Goal: Task Accomplishment & Management: Manage account settings

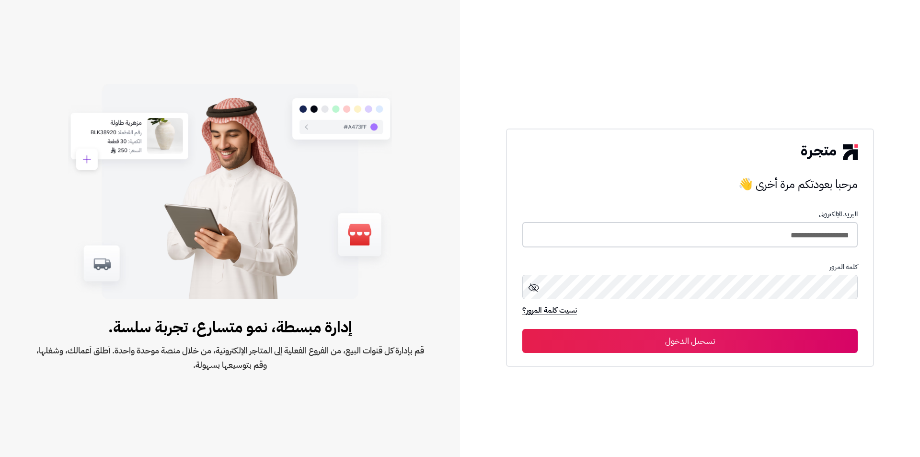
click at [655, 230] on input "**********" at bounding box center [689, 234] width 335 height 25
type input "**********"
click at [782, 341] on button "تسجيل الدخول" at bounding box center [689, 340] width 335 height 24
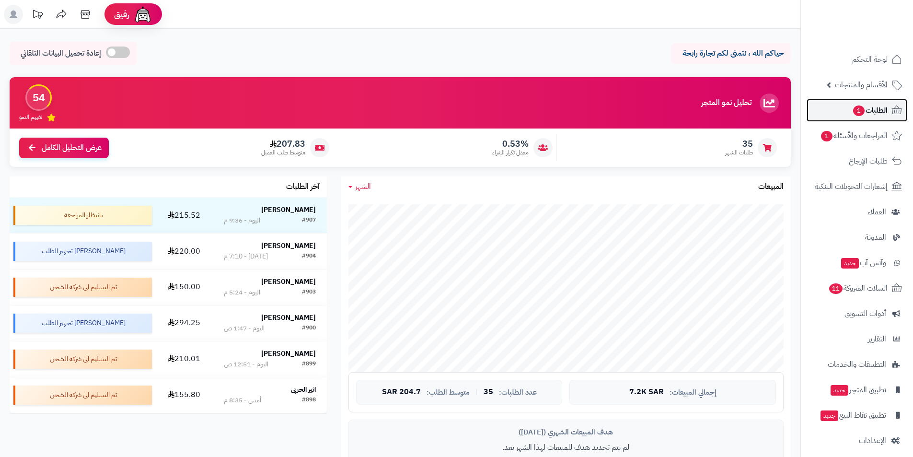
click at [860, 115] on span "1" at bounding box center [858, 110] width 11 height 11
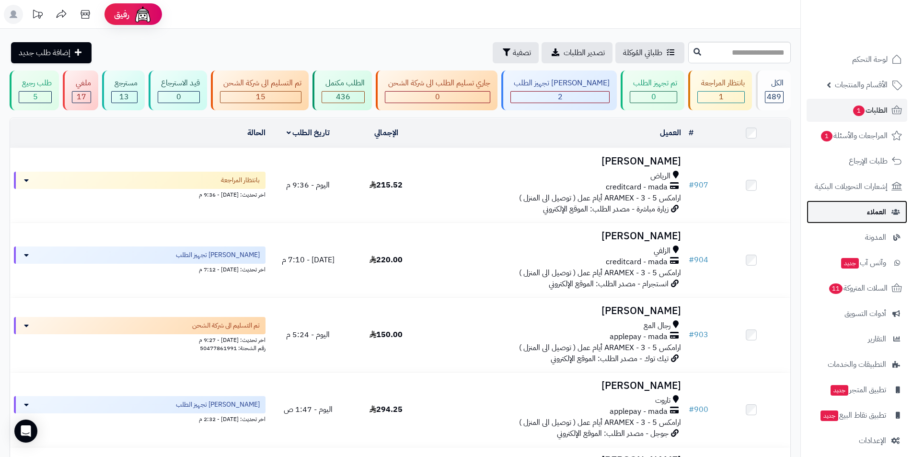
click at [847, 212] on link "العملاء" at bounding box center [856, 211] width 101 height 23
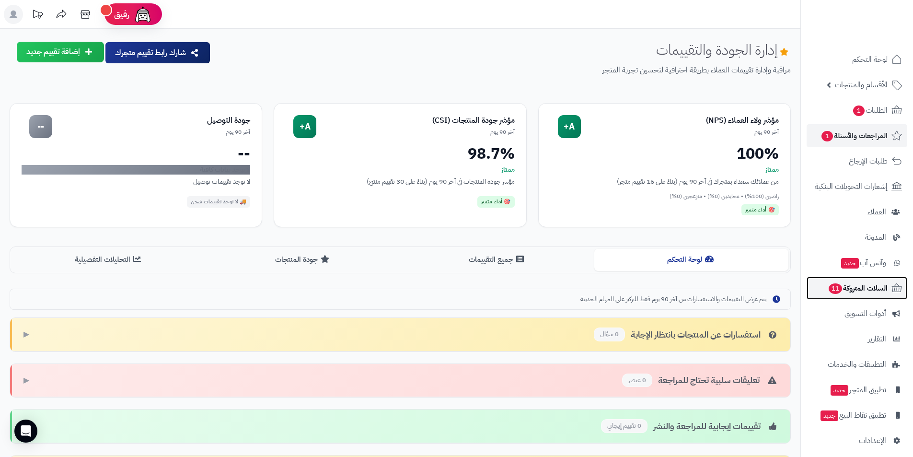
click at [835, 297] on link "السلات المتروكة 11" at bounding box center [856, 287] width 101 height 23
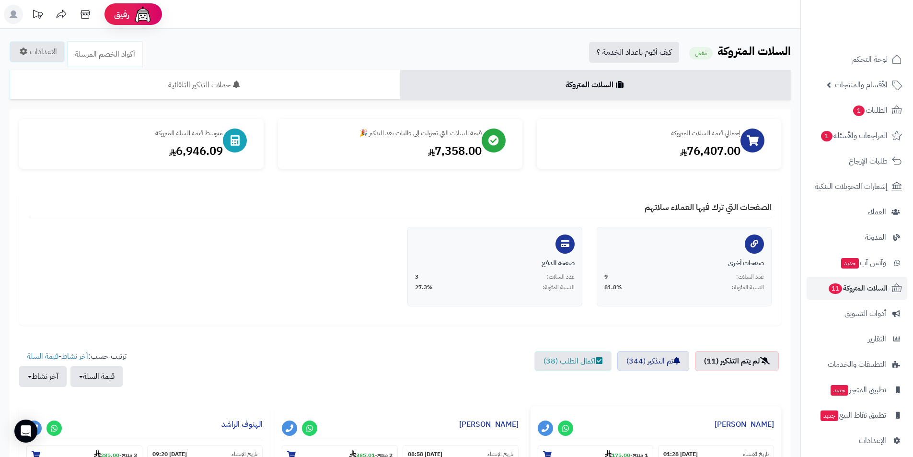
scroll to position [240, 0]
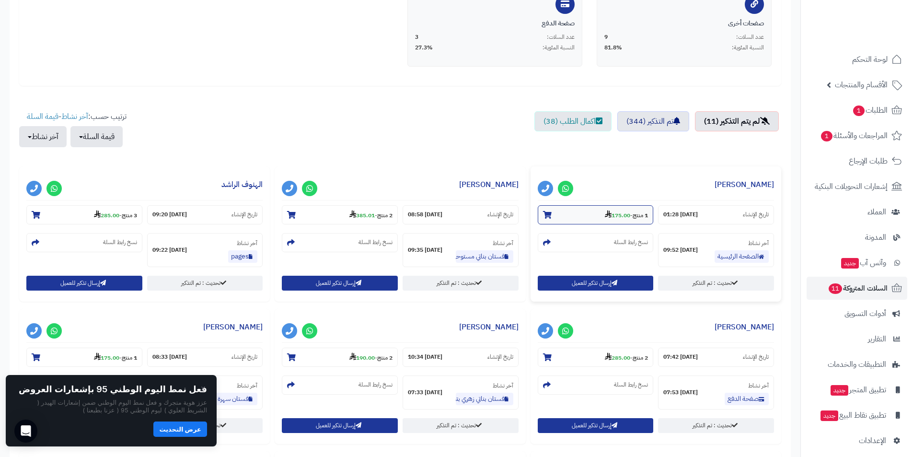
click at [612, 214] on strong "175.00" at bounding box center [617, 215] width 25 height 9
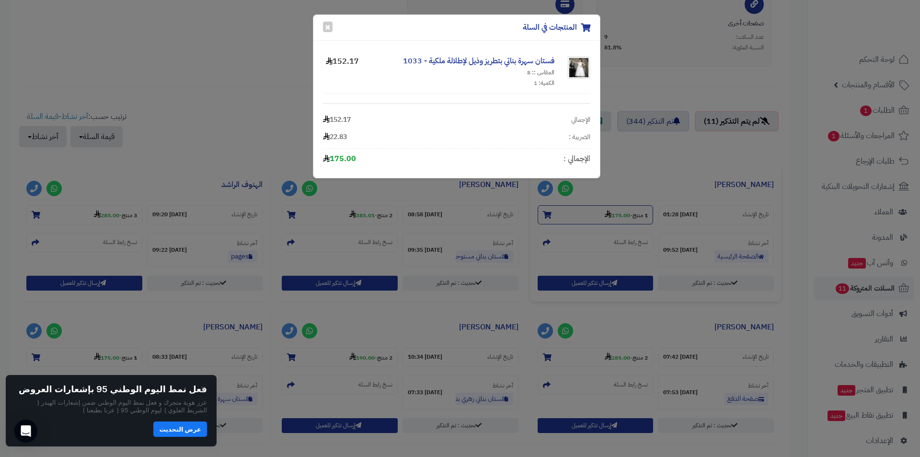
click at [612, 214] on div "المنتجات في السلة × فستان سهرة بناتي بتطريز وذيل لإطلالة ملكية - 1033 المقاس ::…" at bounding box center [460, 228] width 920 height 457
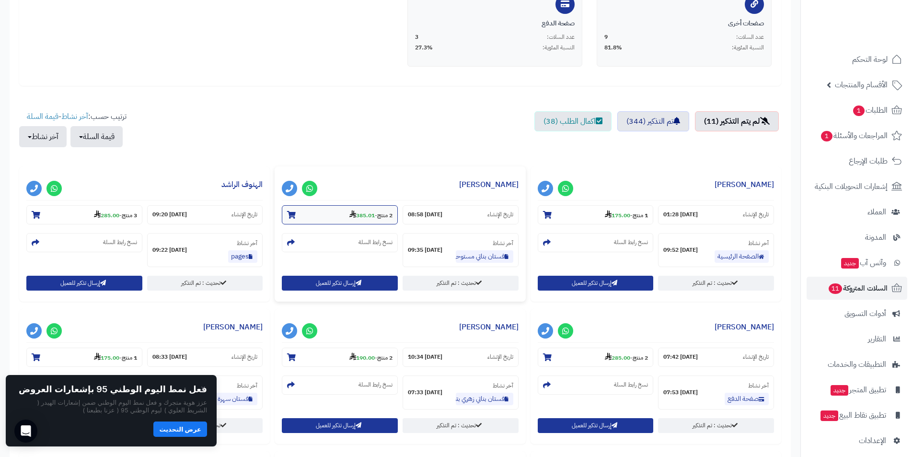
click at [362, 217] on strong "385.01" at bounding box center [361, 215] width 25 height 9
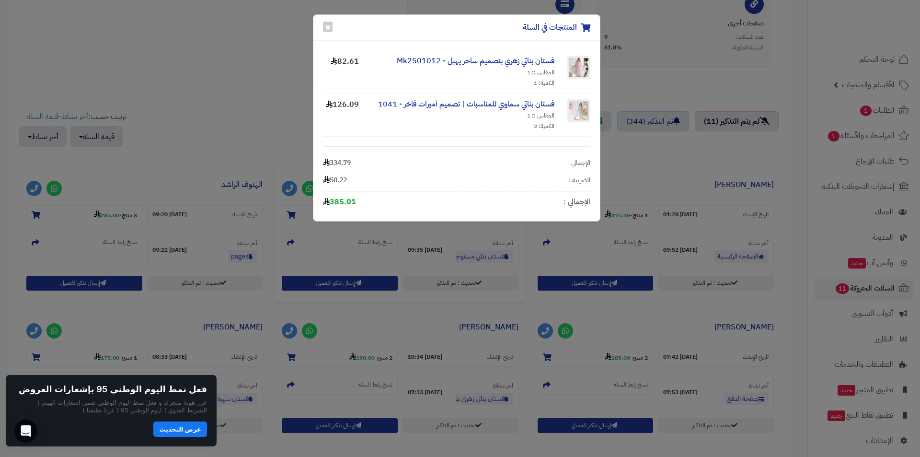
click at [93, 214] on div "المنتجات في السلة × فستان بناتي زهري بتصميم ساحر يهبل - Mk2501012 المقاس :: 1 ا…" at bounding box center [460, 228] width 920 height 457
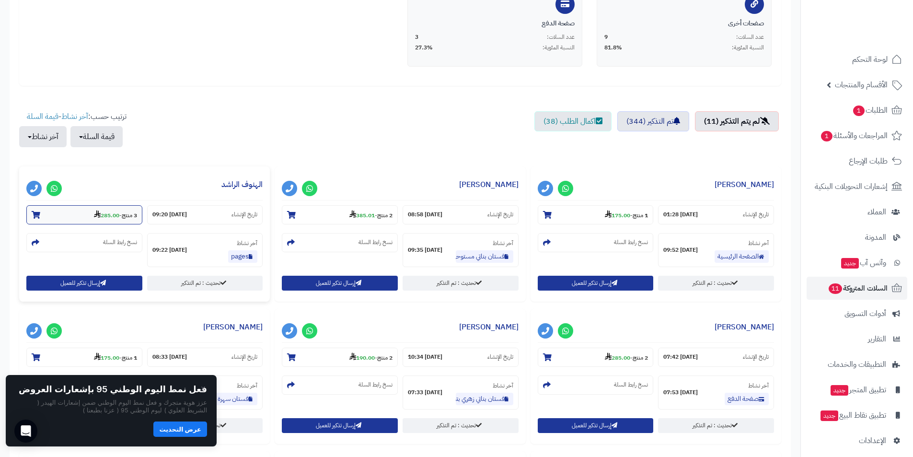
click at [109, 213] on strong "285.00" at bounding box center [106, 215] width 25 height 9
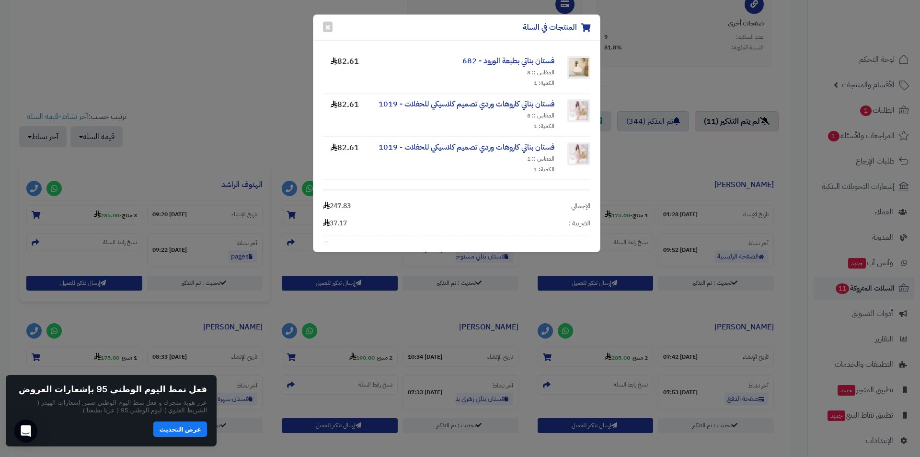
click at [168, 166] on div "المنتجات في السلة × فستان بناتي بطبعة الورود - 682 المقاس :: 8 الكمية: 1 82.61 …" at bounding box center [460, 228] width 920 height 457
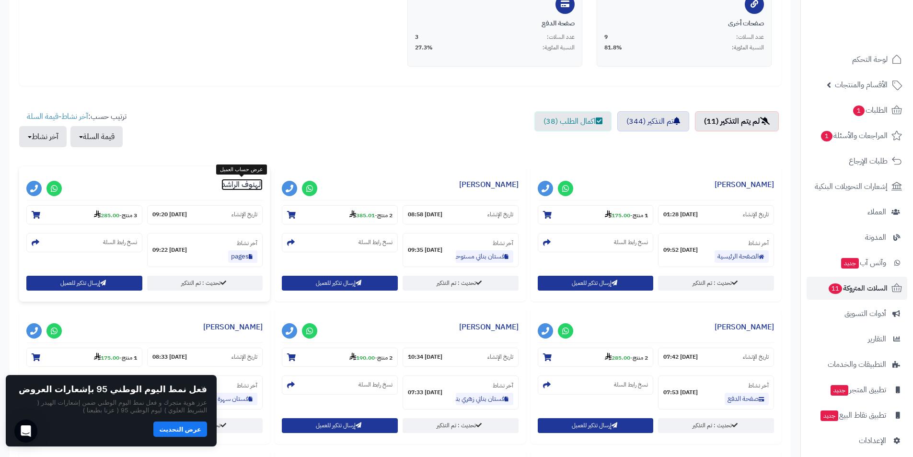
click at [228, 183] on link "الهنوف الراشد" at bounding box center [241, 184] width 41 height 11
click at [109, 211] on strong "285.00" at bounding box center [106, 215] width 25 height 9
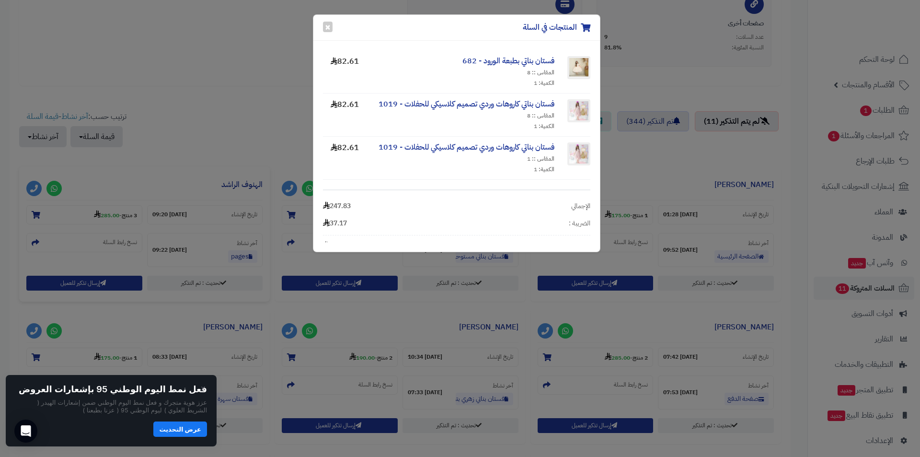
click at [237, 81] on div "المنتجات في السلة × فستان بناتي بطبعة الورود - 682 المقاس :: 8 الكمية: 1 82.61 …" at bounding box center [460, 228] width 920 height 457
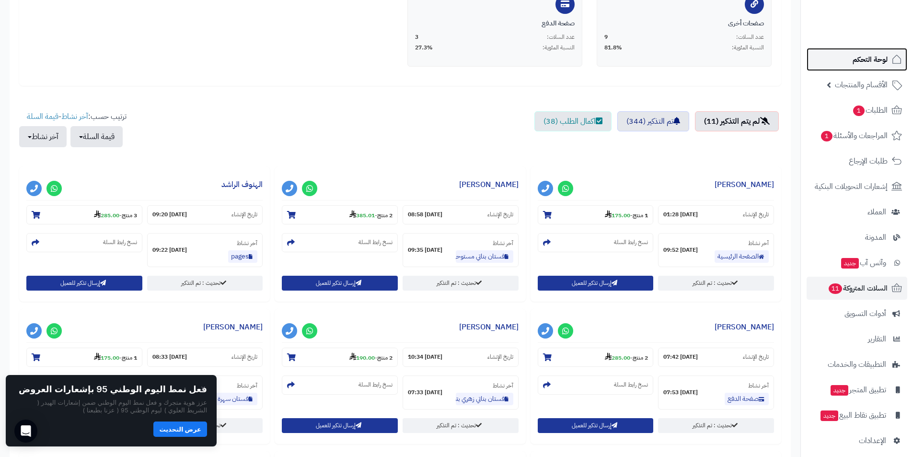
click at [863, 67] on link "لوحة التحكم" at bounding box center [856, 59] width 101 height 23
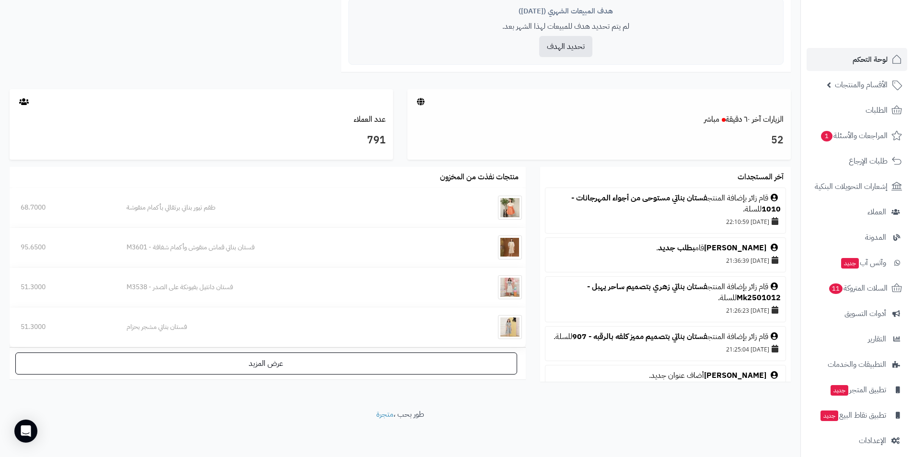
scroll to position [373, 0]
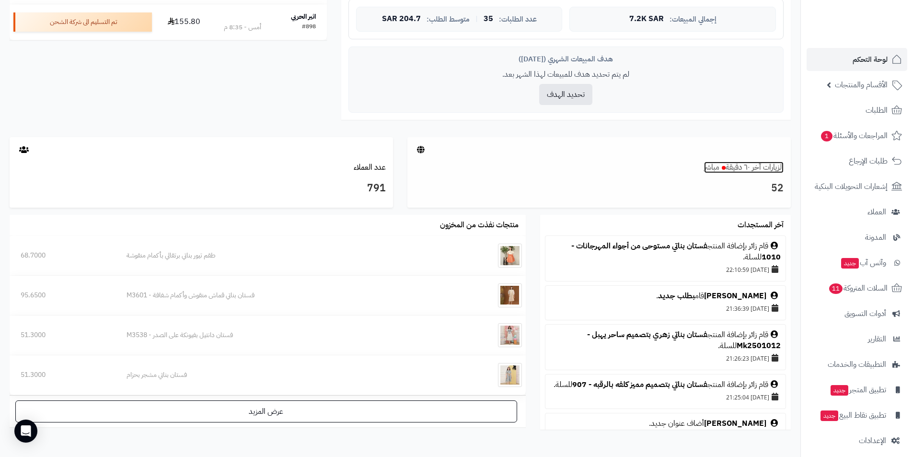
click at [763, 168] on link "الزيارات آخر ٦٠ دقيقة مباشر" at bounding box center [744, 166] width 80 height 11
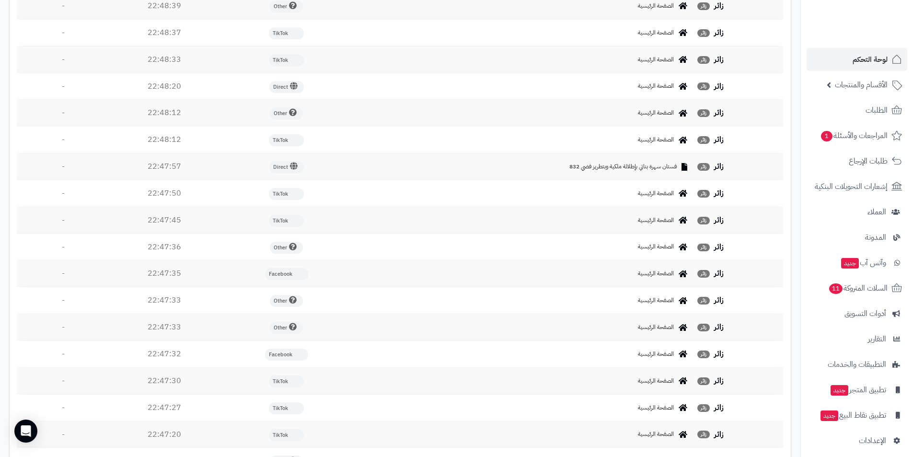
scroll to position [1211, 0]
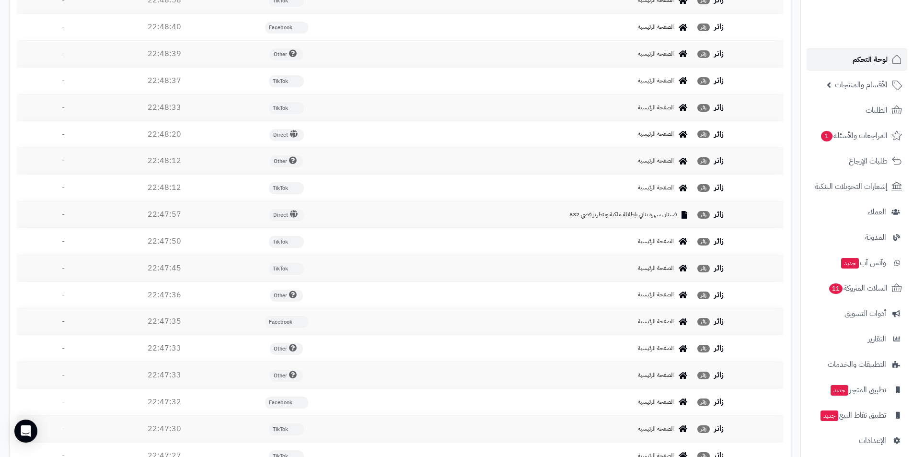
click at [823, 55] on link "لوحة التحكم" at bounding box center [856, 59] width 101 height 23
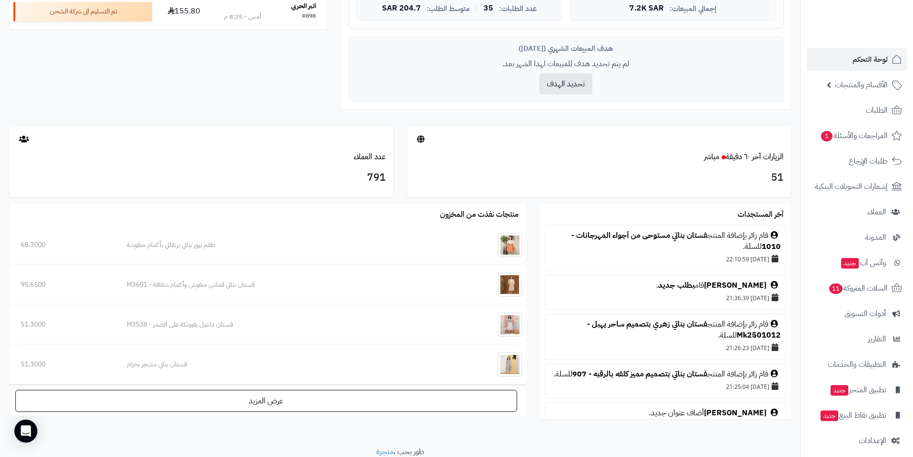
scroll to position [335, 0]
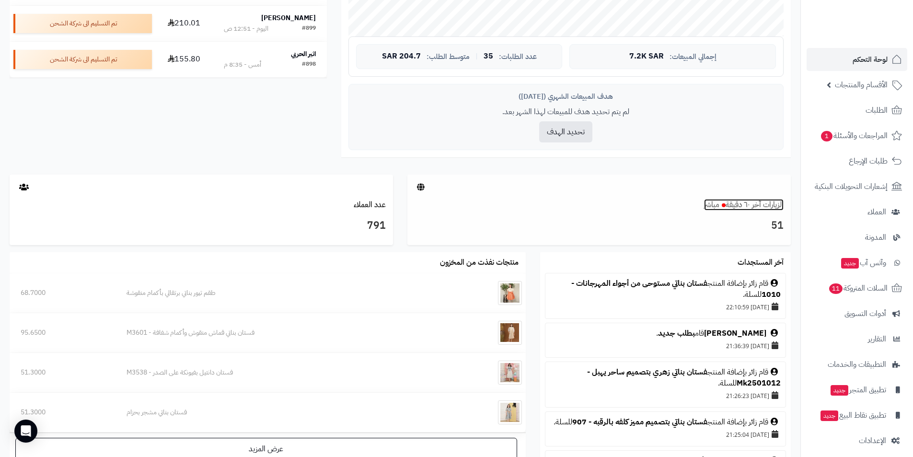
click at [742, 202] on link "الزيارات آخر ٦٠ دقيقة مباشر" at bounding box center [744, 204] width 80 height 11
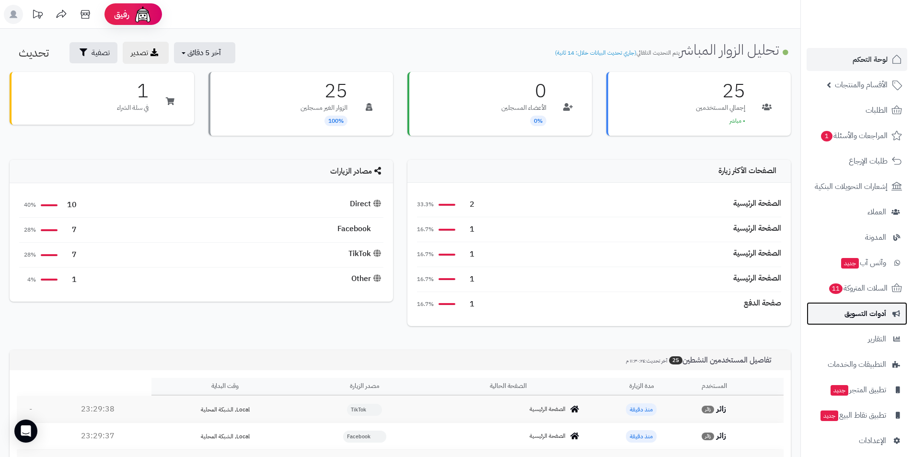
click at [859, 317] on span "أدوات التسويق" at bounding box center [865, 313] width 42 height 13
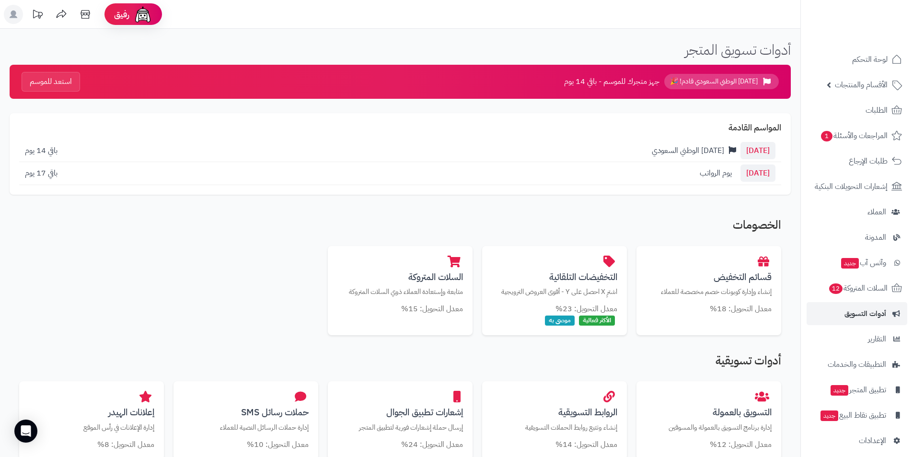
scroll to position [48, 0]
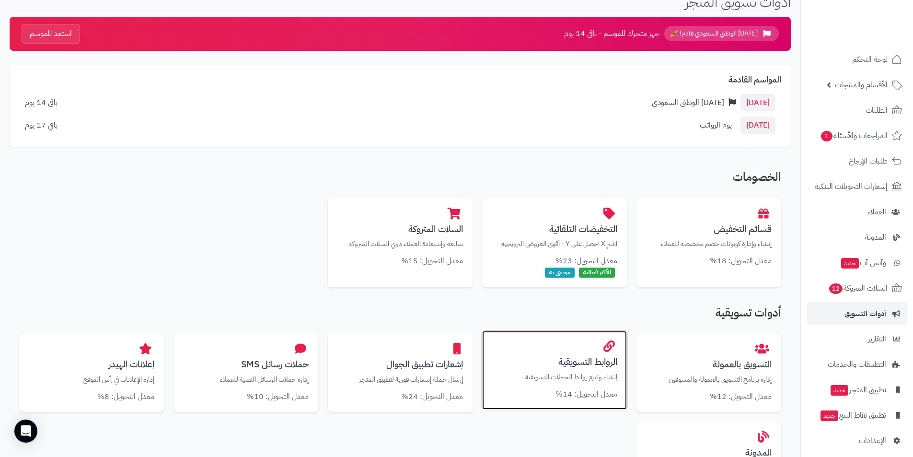
click at [580, 349] on div "الروابط التسويقية إنشاء وتتبع روابط الحملات التسويقية معدل التحويل: 14%" at bounding box center [554, 370] width 145 height 79
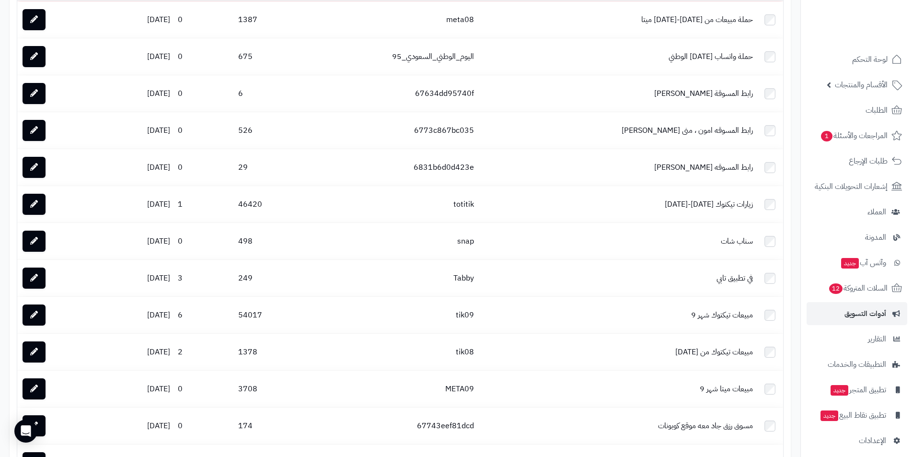
scroll to position [1246, 0]
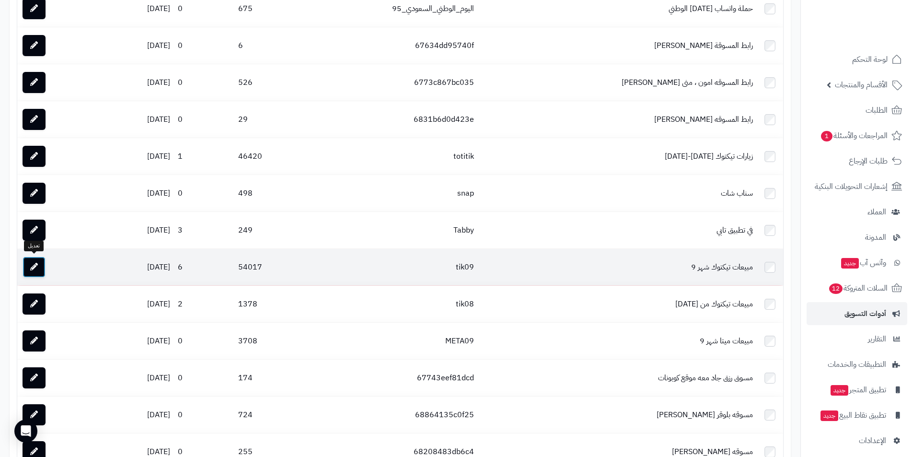
click at [37, 266] on icon at bounding box center [34, 267] width 8 height 8
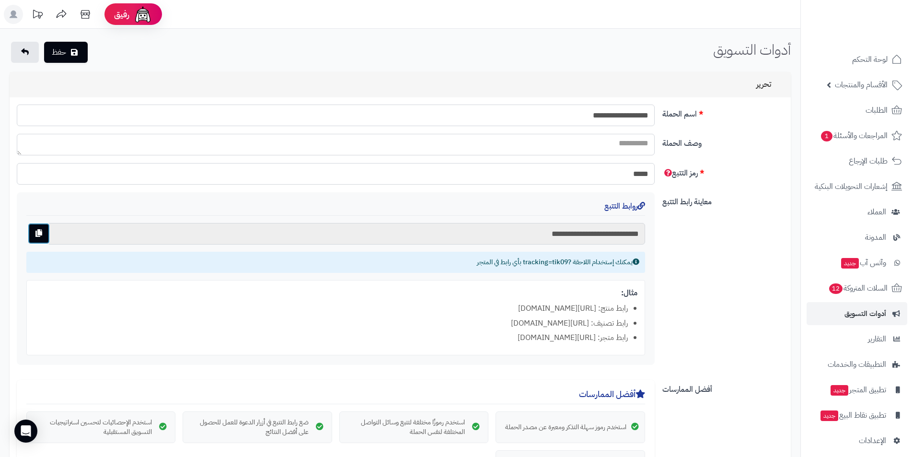
click at [34, 228] on button "button" at bounding box center [39, 233] width 22 height 21
click at [882, 51] on link "لوحة التحكم" at bounding box center [856, 59] width 101 height 23
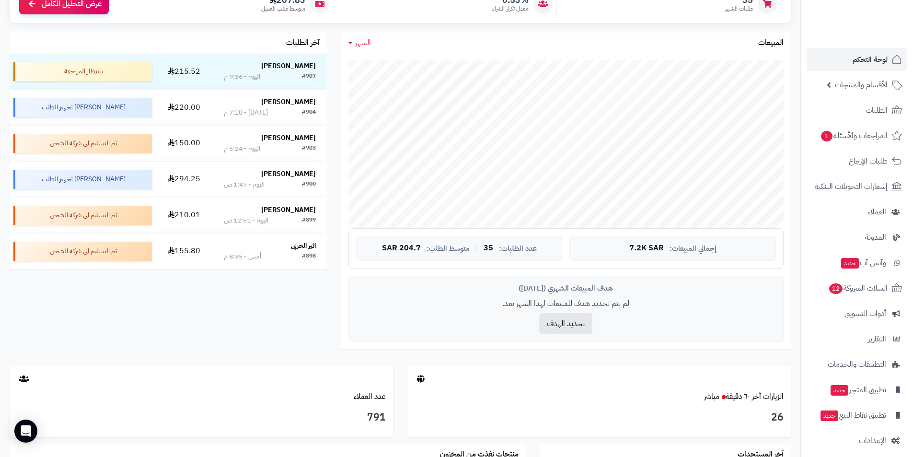
scroll to position [240, 0]
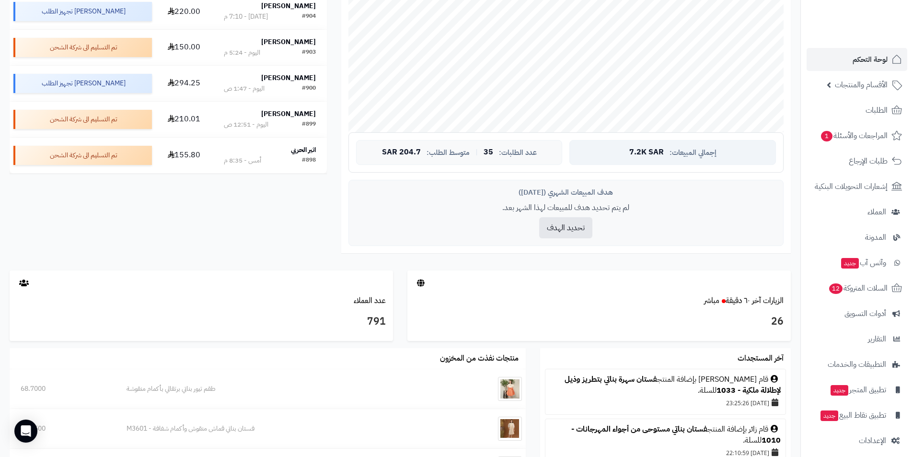
click at [640, 149] on span "7.2K SAR" at bounding box center [646, 152] width 34 height 9
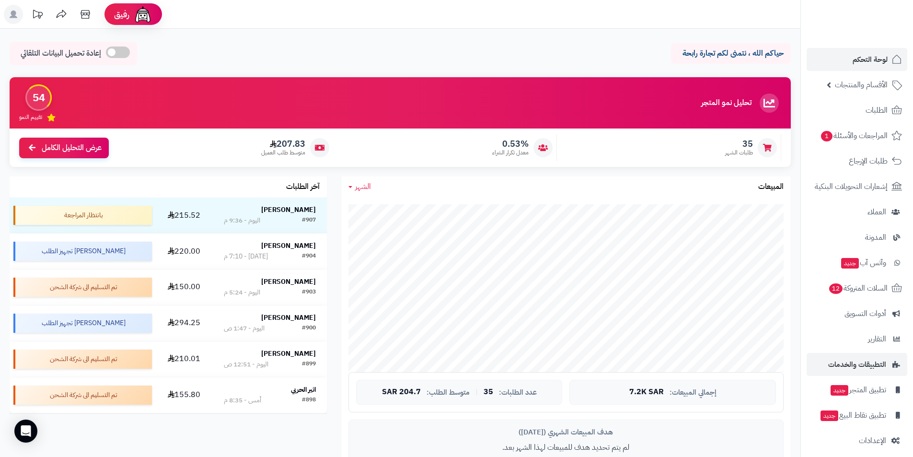
scroll to position [7, 0]
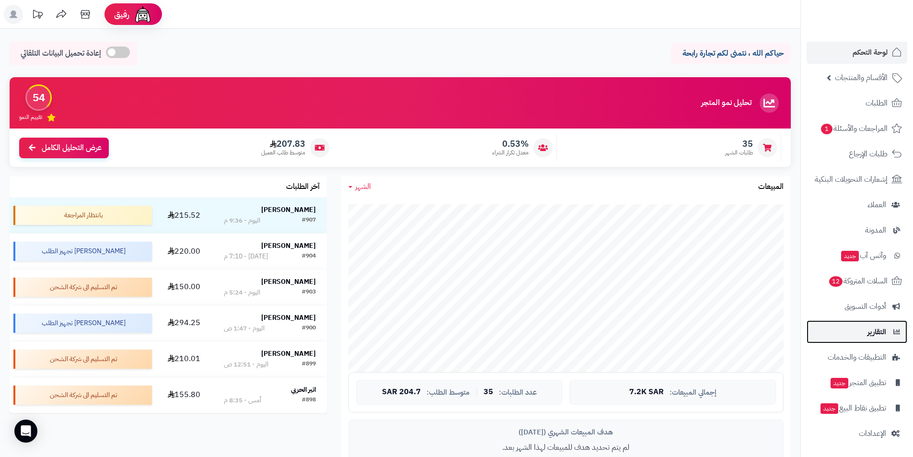
click at [849, 332] on link "التقارير" at bounding box center [856, 331] width 101 height 23
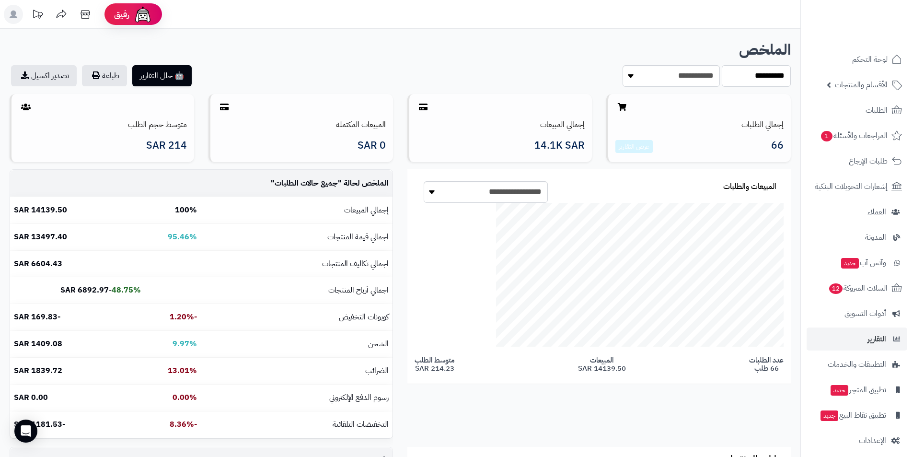
click at [745, 73] on select "**********" at bounding box center [756, 76] width 69 height 22
select select "****"
click at [722, 65] on select "**********" at bounding box center [756, 76] width 69 height 22
click at [856, 57] on span "لوحة التحكم" at bounding box center [869, 59] width 35 height 13
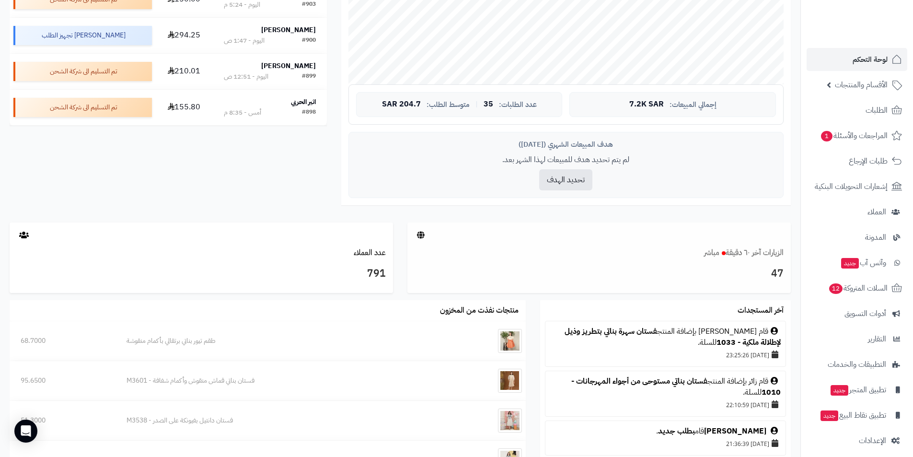
scroll to position [383, 0]
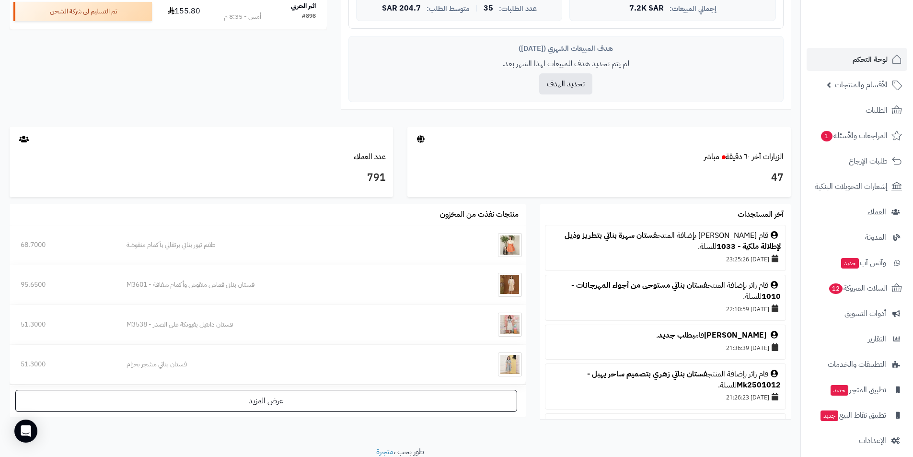
click at [737, 238] on div "قام [PERSON_NAME] بإضافة المنتج فستان سهرة بناتي بتطريز وذيل لإطلالة ملكية - 10…" at bounding box center [665, 241] width 230 height 22
click at [767, 158] on link "الزيارات آخر ٦٠ دقيقة مباشر" at bounding box center [744, 156] width 80 height 11
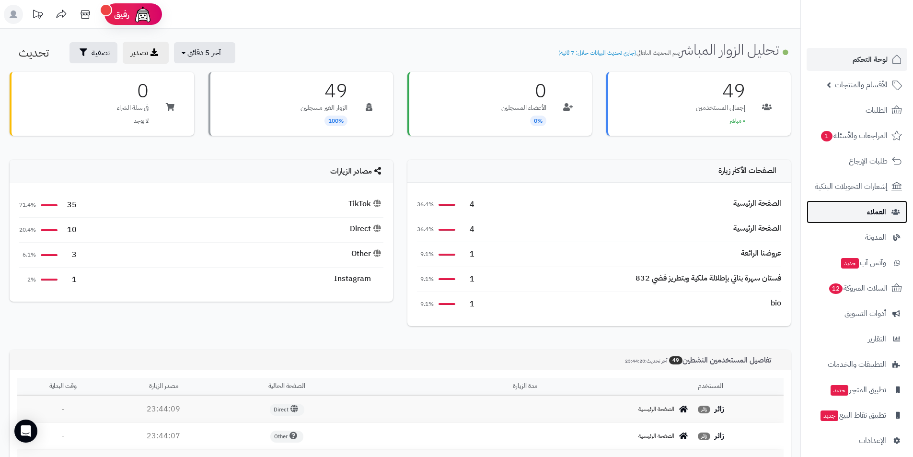
click at [860, 218] on link "العملاء" at bounding box center [856, 211] width 101 height 23
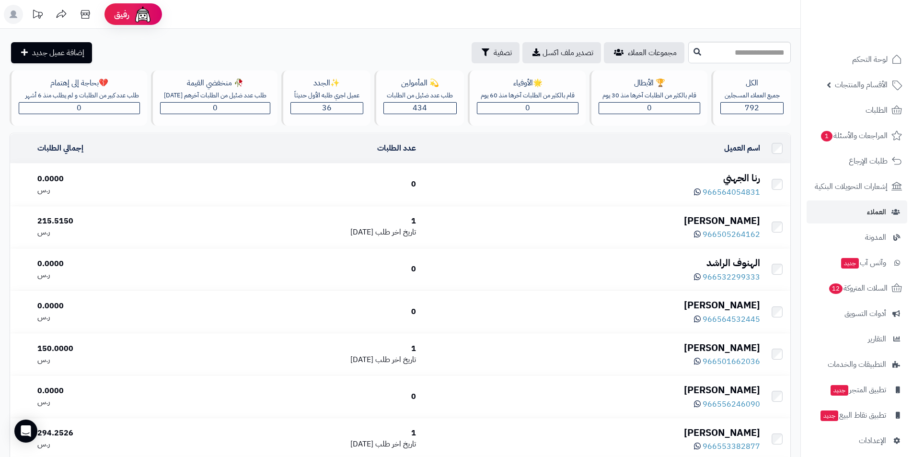
click at [748, 172] on div "رنا الجهني" at bounding box center [592, 178] width 336 height 14
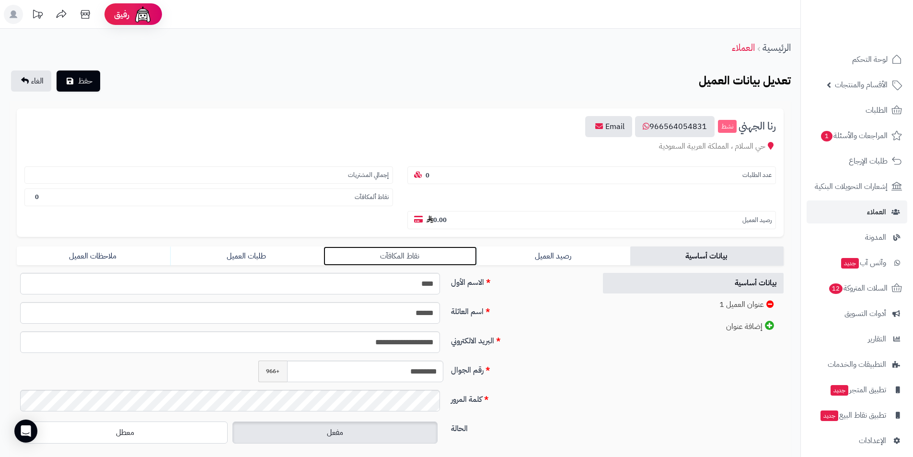
click at [446, 255] on link "نقاط المكافآت" at bounding box center [399, 255] width 153 height 19
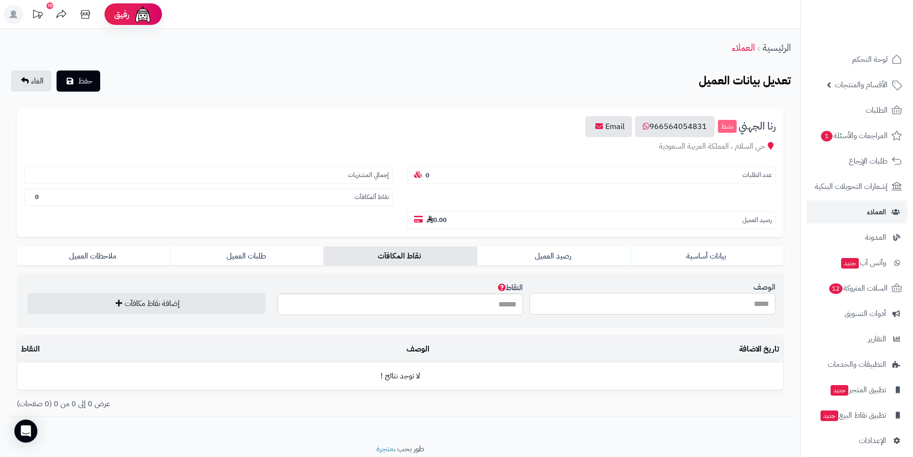
click at [592, 308] on input "الوصف" at bounding box center [652, 304] width 246 height 22
type input "*"
type input "****"
type input "*"
type input "**"
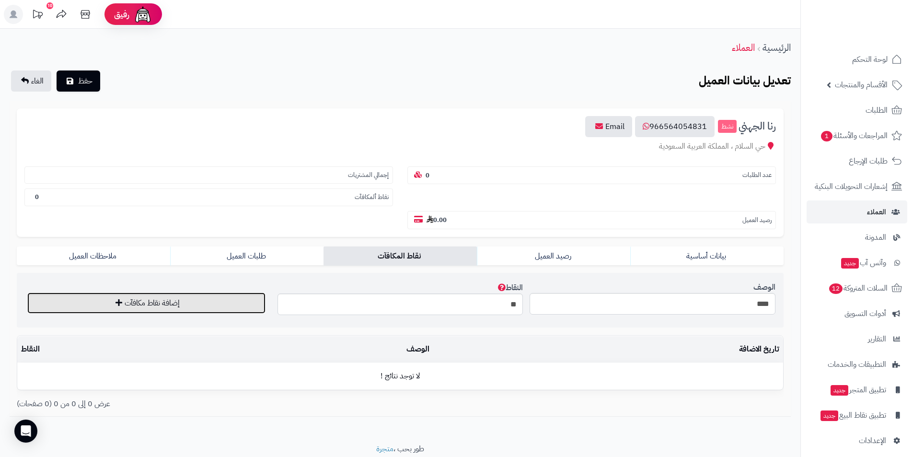
click at [257, 305] on button "إضافة نقاط مكافآت" at bounding box center [146, 302] width 238 height 21
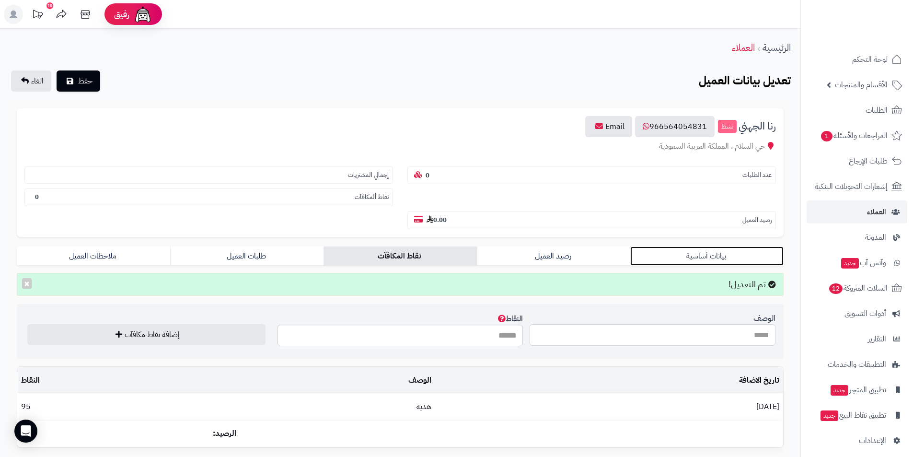
click at [745, 260] on link "بيانات أساسية" at bounding box center [706, 255] width 153 height 19
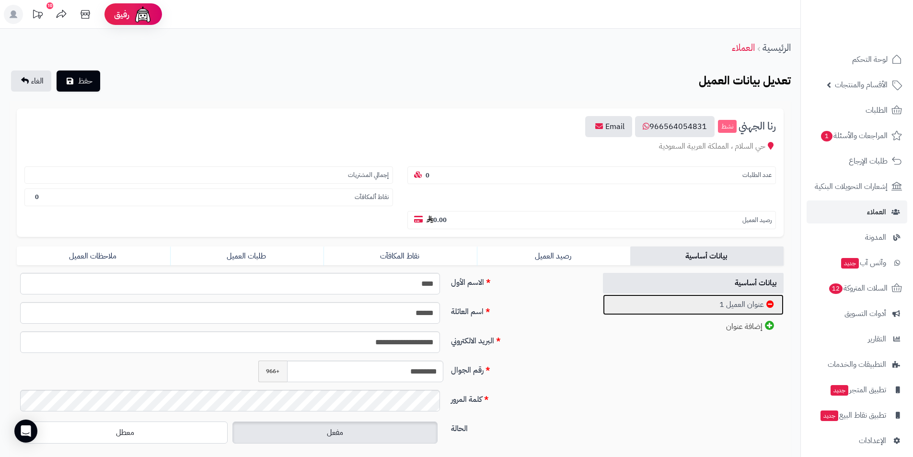
click at [724, 308] on link "عنوان العميل 1" at bounding box center [693, 304] width 181 height 21
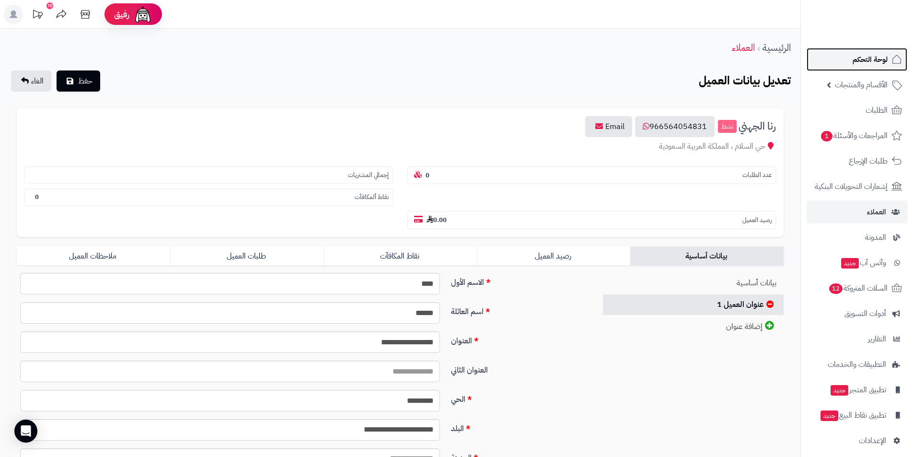
click at [856, 67] on link "لوحة التحكم" at bounding box center [856, 59] width 101 height 23
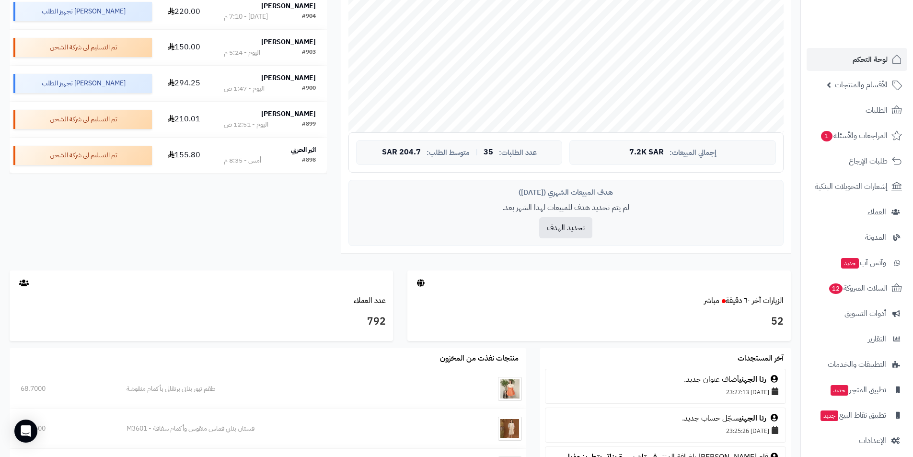
scroll to position [383, 0]
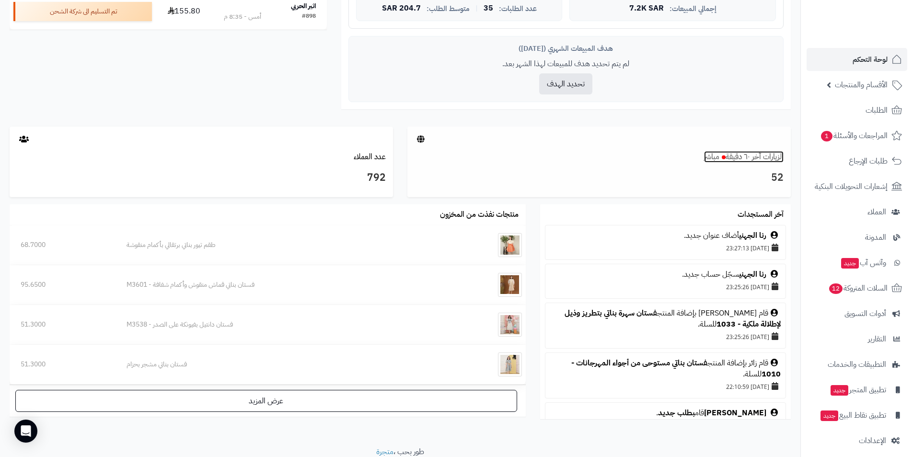
click at [759, 153] on link "الزيارات آخر ٦٠ دقيقة مباشر" at bounding box center [744, 156] width 80 height 11
